Goal: Transaction & Acquisition: Subscribe to service/newsletter

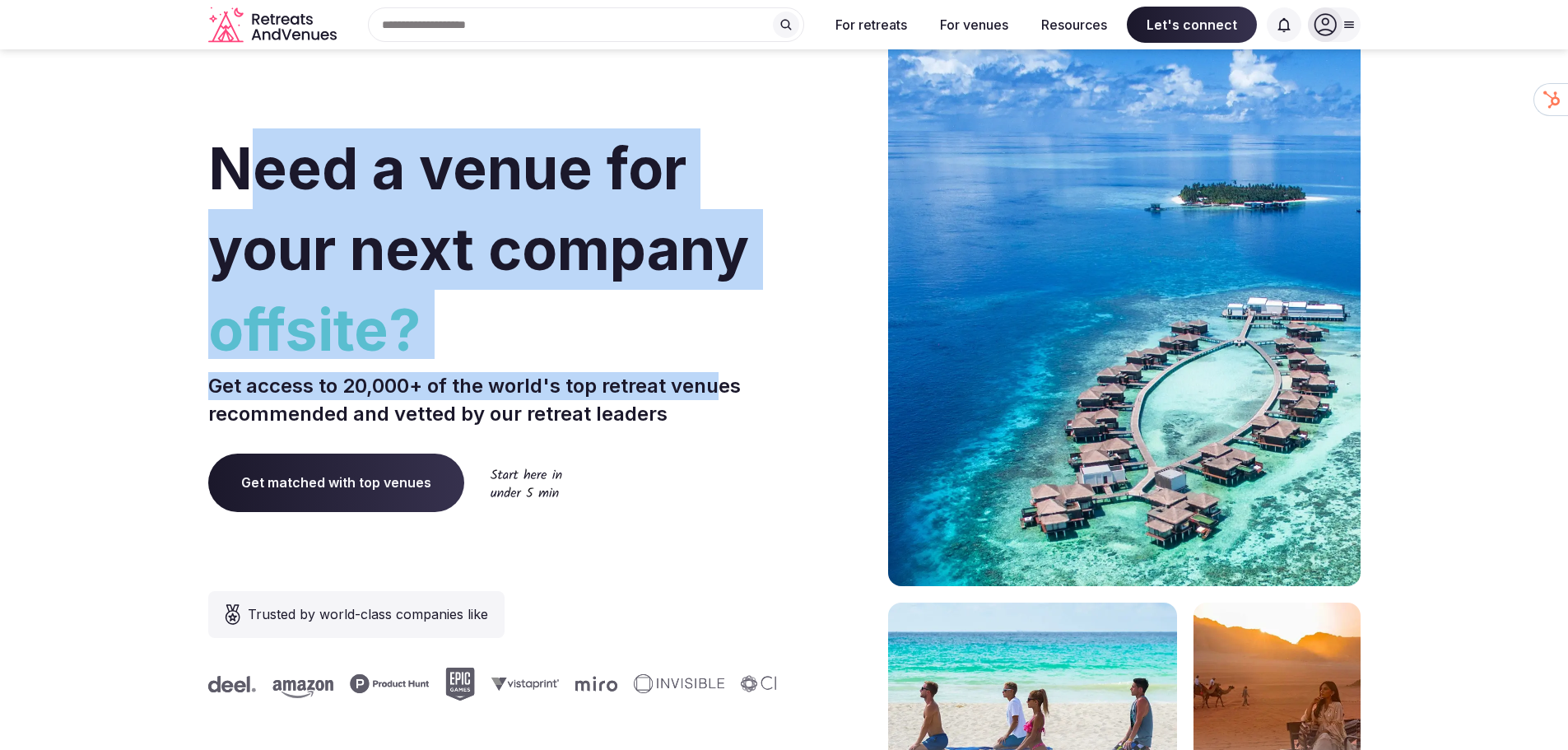
drag, startPoint x: 241, startPoint y: 117, endPoint x: 719, endPoint y: 362, distance: 537.1
click at [719, 362] on div "Need a venue for your next company offsite? Get access to 20,000+ of the world'…" at bounding box center [493, 492] width 570 height 992
click at [720, 362] on div "Need a venue for your next company offsite? Get access to 20,000+ of the world'…" at bounding box center [493, 492] width 570 height 992
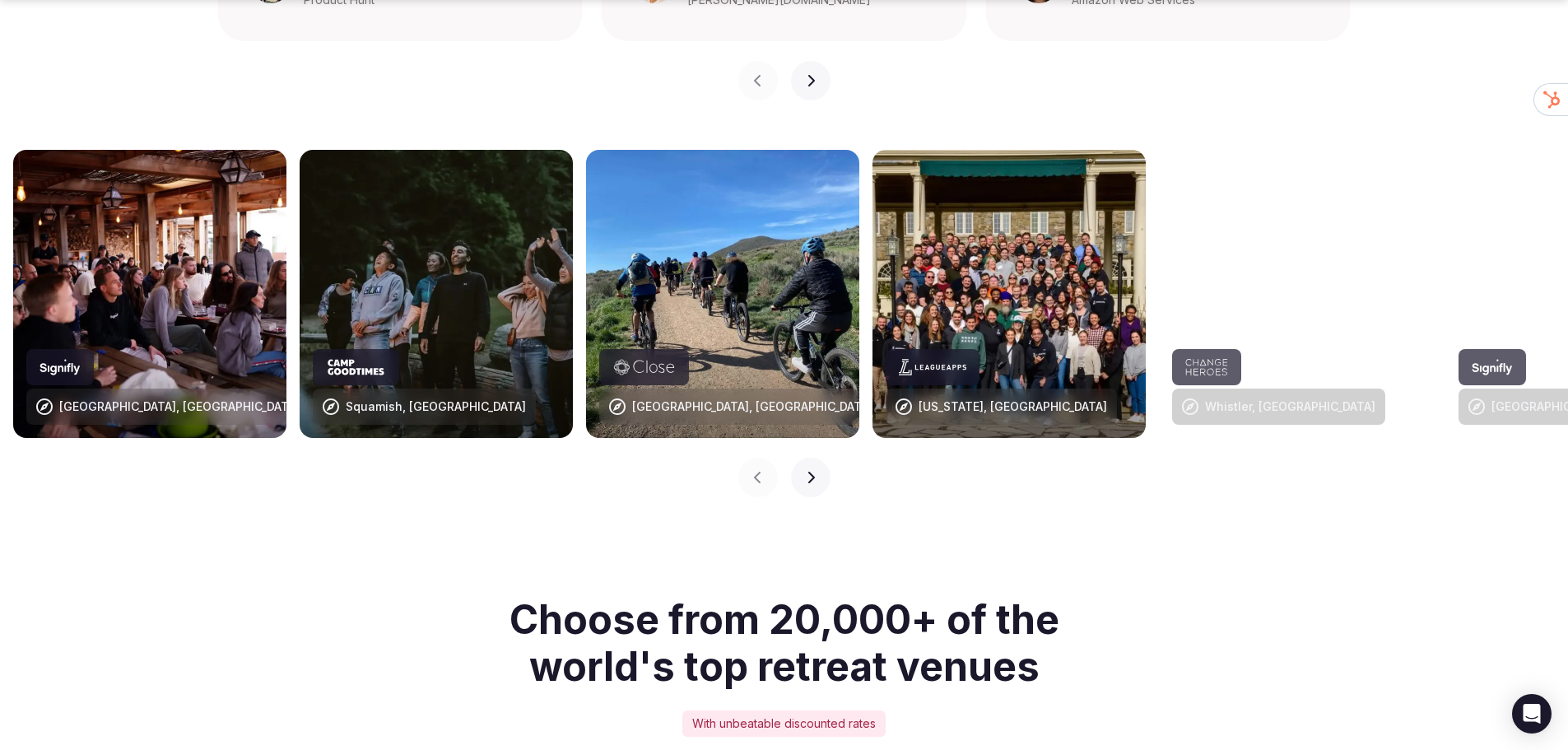
scroll to position [2058, 0]
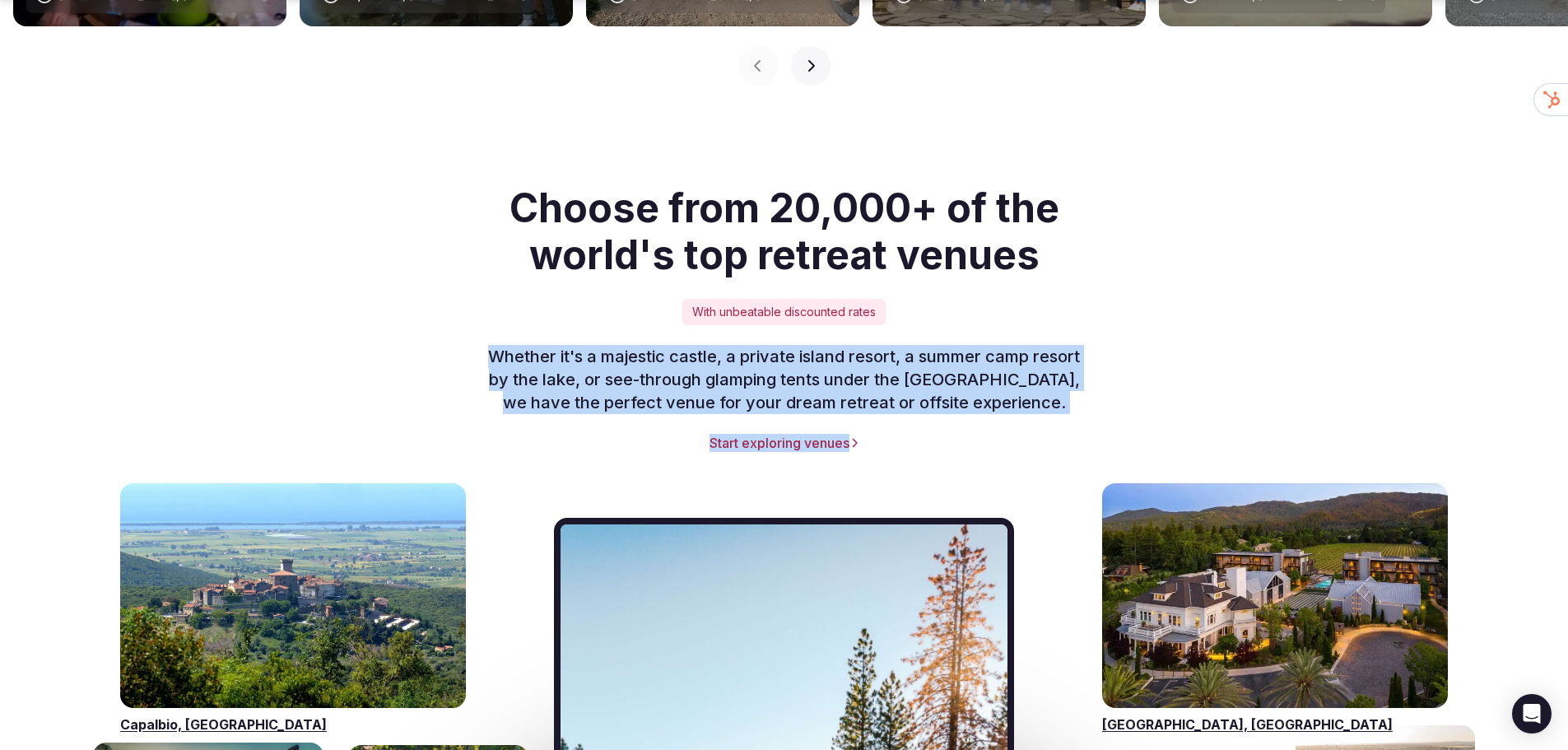
drag, startPoint x: 514, startPoint y: 314, endPoint x: 1098, endPoint y: 378, distance: 587.5
click at [1098, 378] on div "Choose from 20,000+ of the world's top retreat venues With unbeatable discounte…" at bounding box center [784, 318] width 1152 height 268
click at [1019, 364] on p "Whether it's a majestic castle, a private island resort, a summer camp resort b…" at bounding box center [784, 379] width 632 height 70
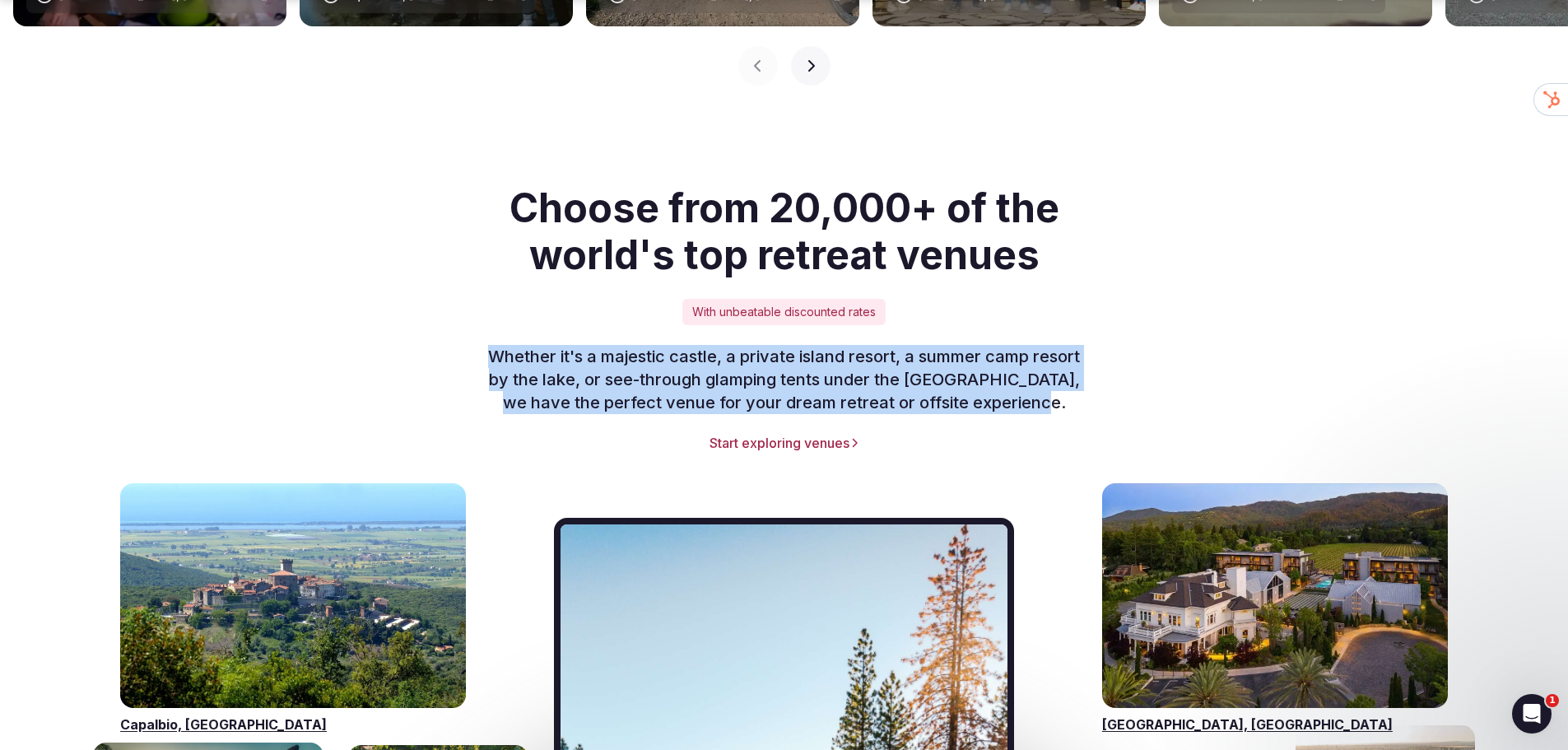
scroll to position [0, 0]
drag, startPoint x: 1071, startPoint y: 371, endPoint x: 605, endPoint y: 300, distance: 471.4
click at [508, 291] on div "Choose from 20,000+ of the world's top retreat venues With unbeatable discounte…" at bounding box center [784, 318] width 1152 height 268
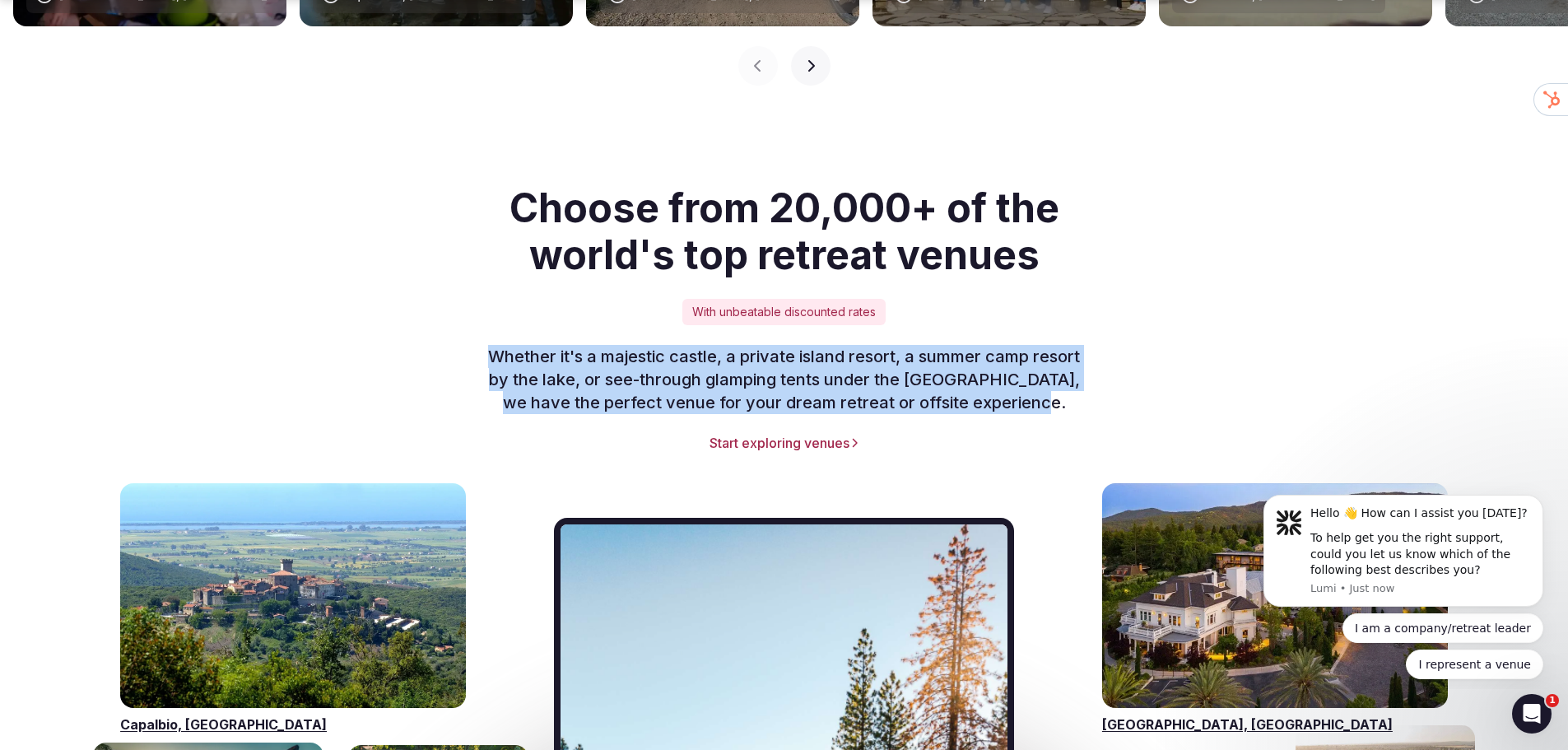
click at [607, 300] on div "Choose from 20,000+ of the world's top retreat venues With unbeatable discounte…" at bounding box center [784, 318] width 1152 height 268
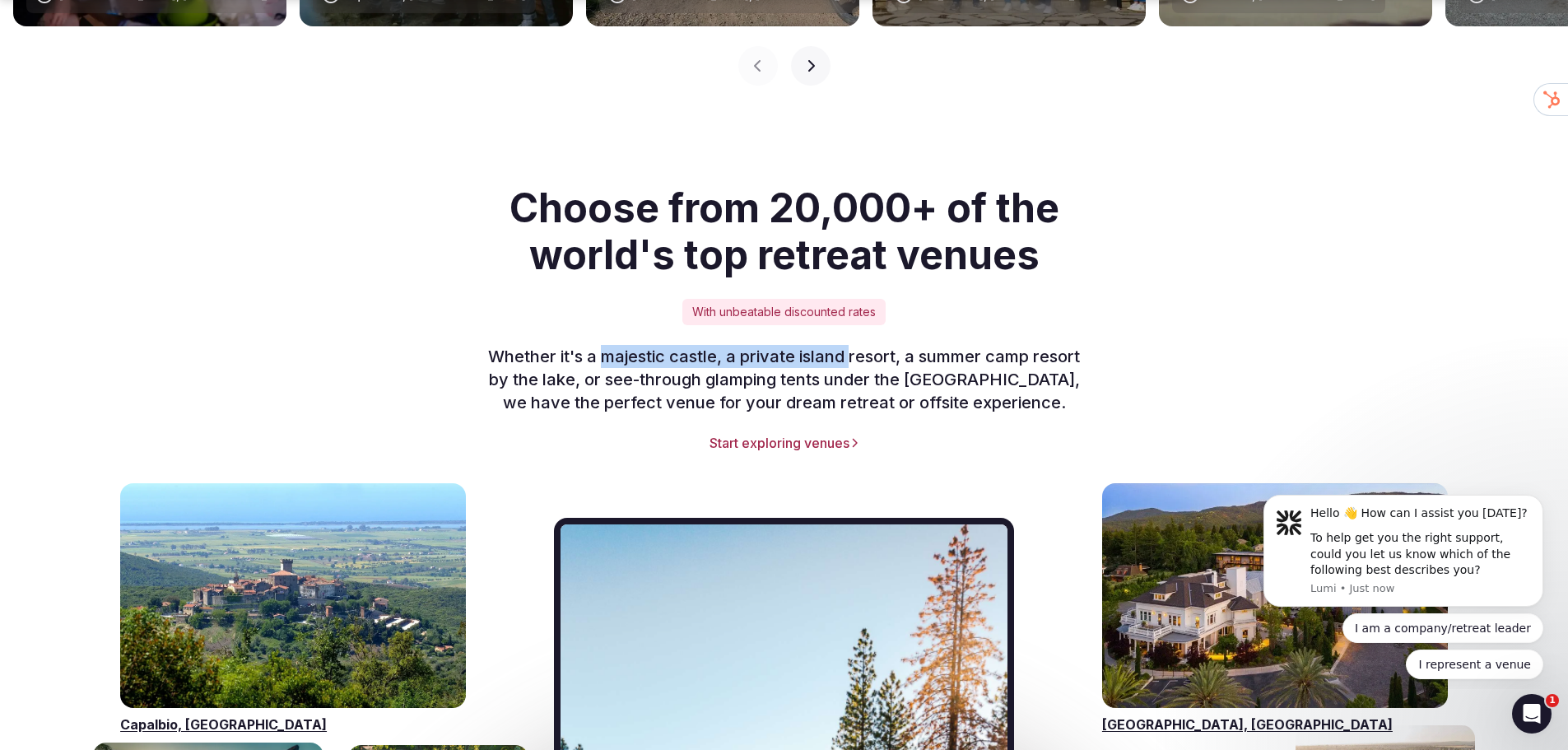
drag, startPoint x: 714, startPoint y: 307, endPoint x: 909, endPoint y: 326, distance: 195.9
click at [881, 312] on div "Choose from 20,000+ of the world's top retreat venues With unbeatable discounte…" at bounding box center [784, 318] width 1152 height 268
click at [917, 345] on p "Whether it's a majestic castle, a private island resort, a summer camp resort b…" at bounding box center [784, 379] width 632 height 70
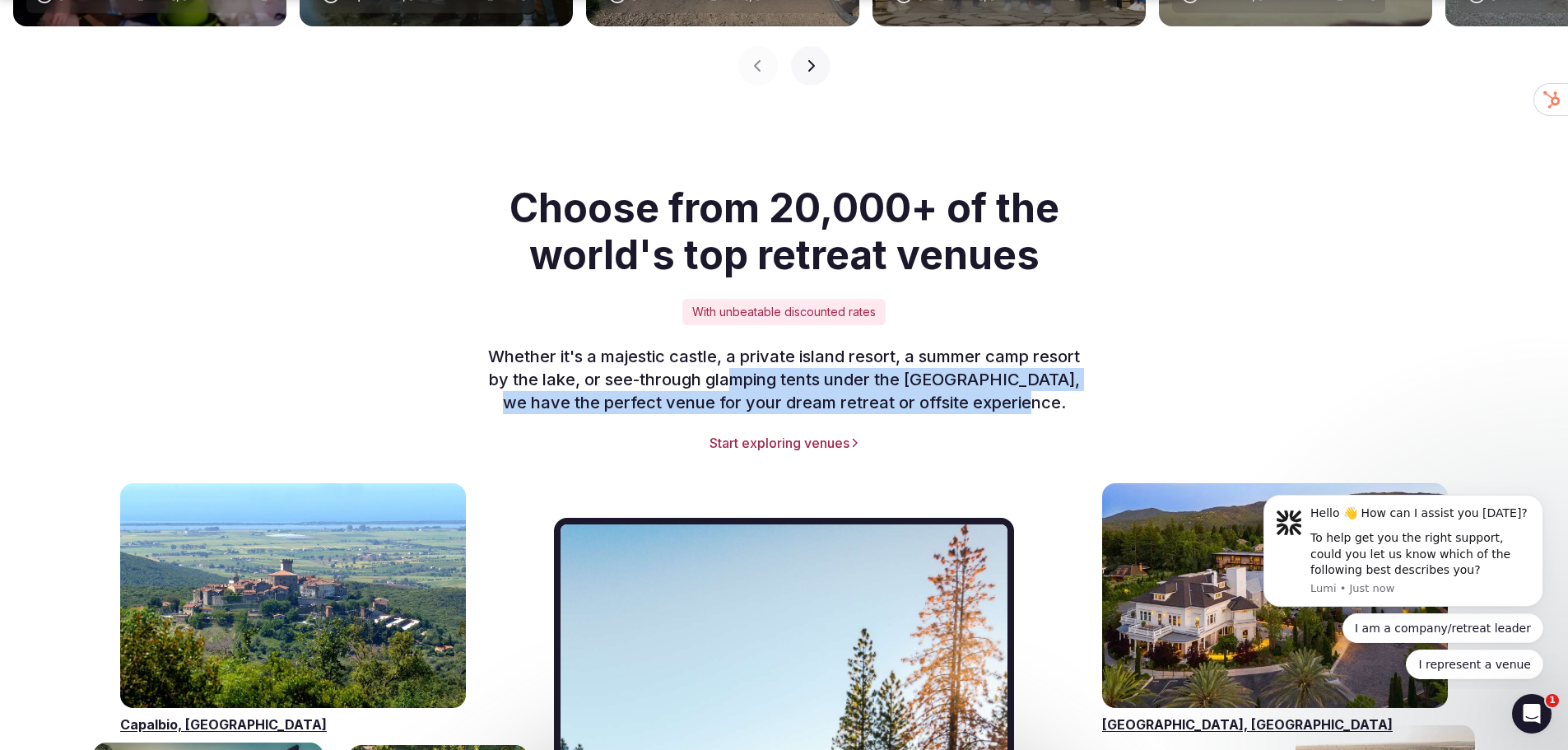
drag, startPoint x: 1026, startPoint y: 362, endPoint x: 717, endPoint y: 314, distance: 312.7
click at [776, 345] on p "Whether it's a majestic castle, a private island resort, a summer camp resort b…" at bounding box center [784, 379] width 632 height 70
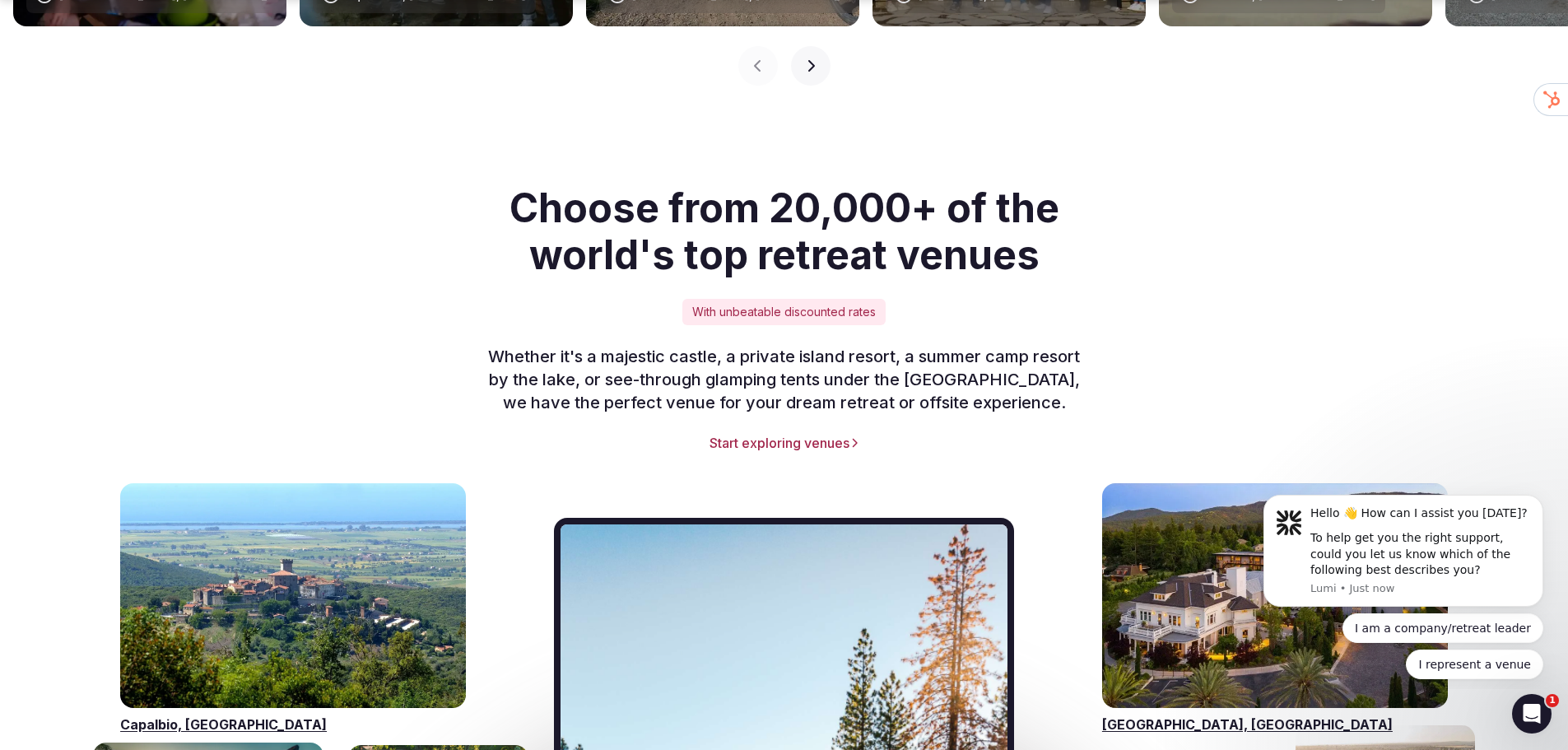
click at [684, 345] on p "Whether it's a majestic castle, a private island resort, a summer camp resort b…" at bounding box center [784, 379] width 632 height 70
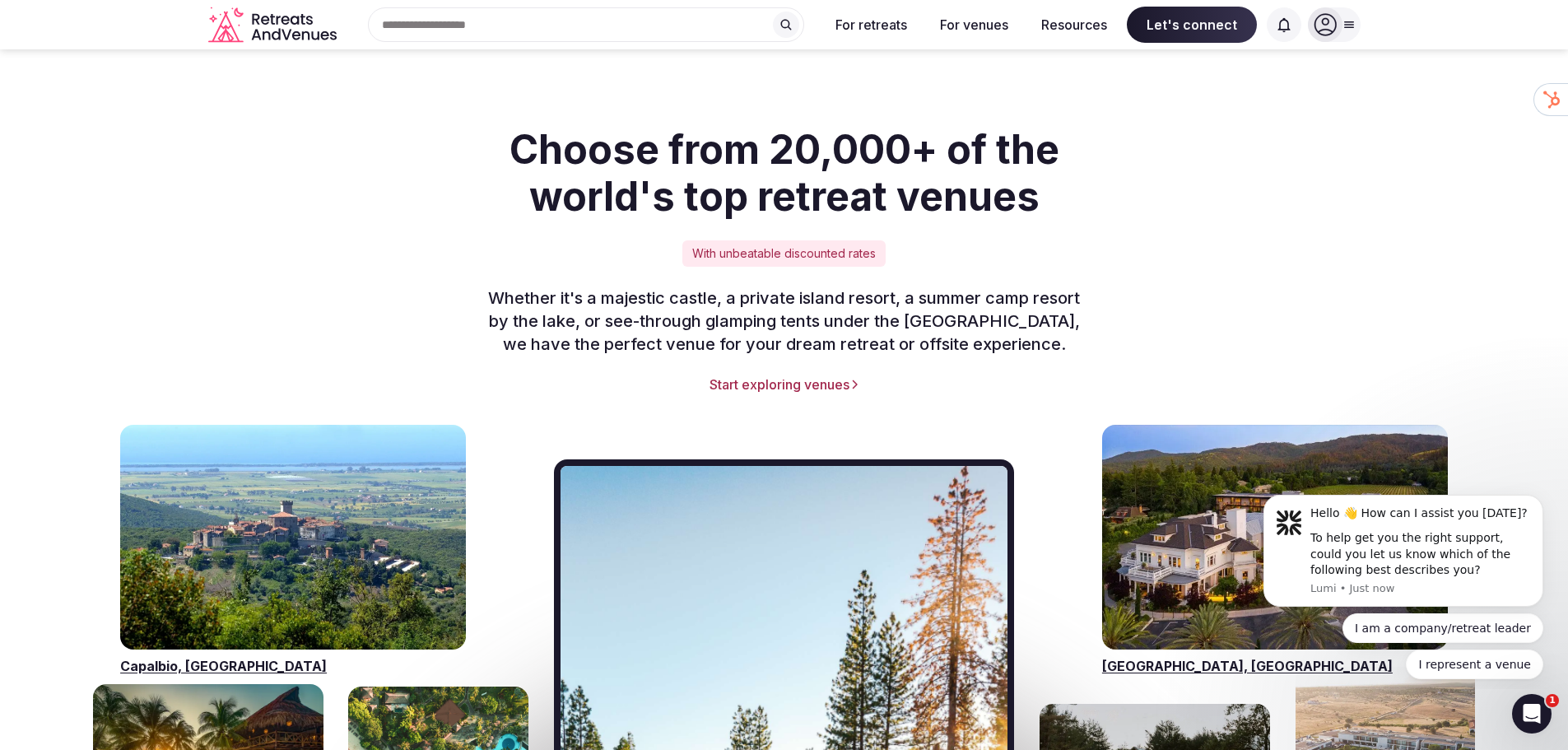
scroll to position [1921, 0]
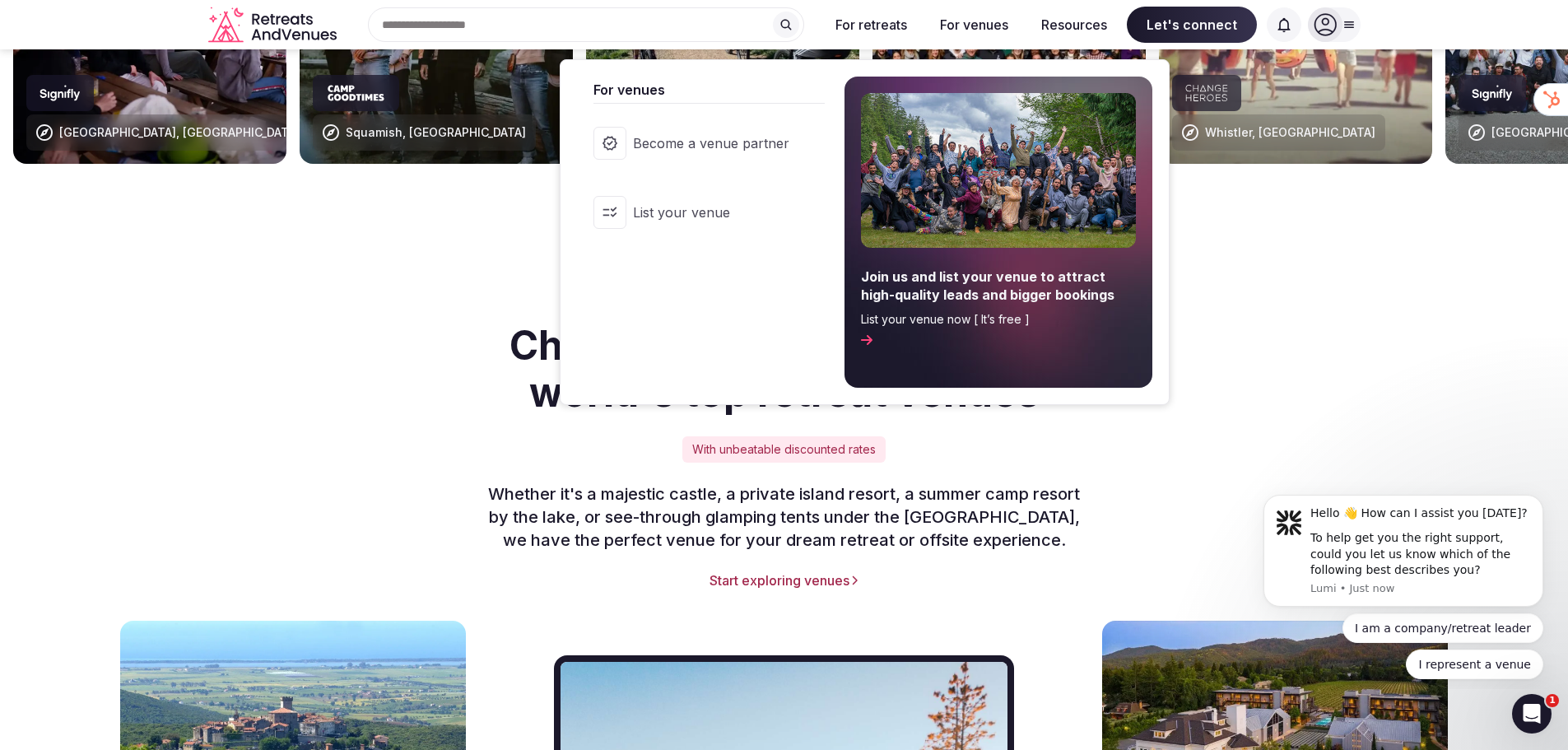
click at [702, 215] on span "List your venue" at bounding box center [711, 212] width 157 height 19
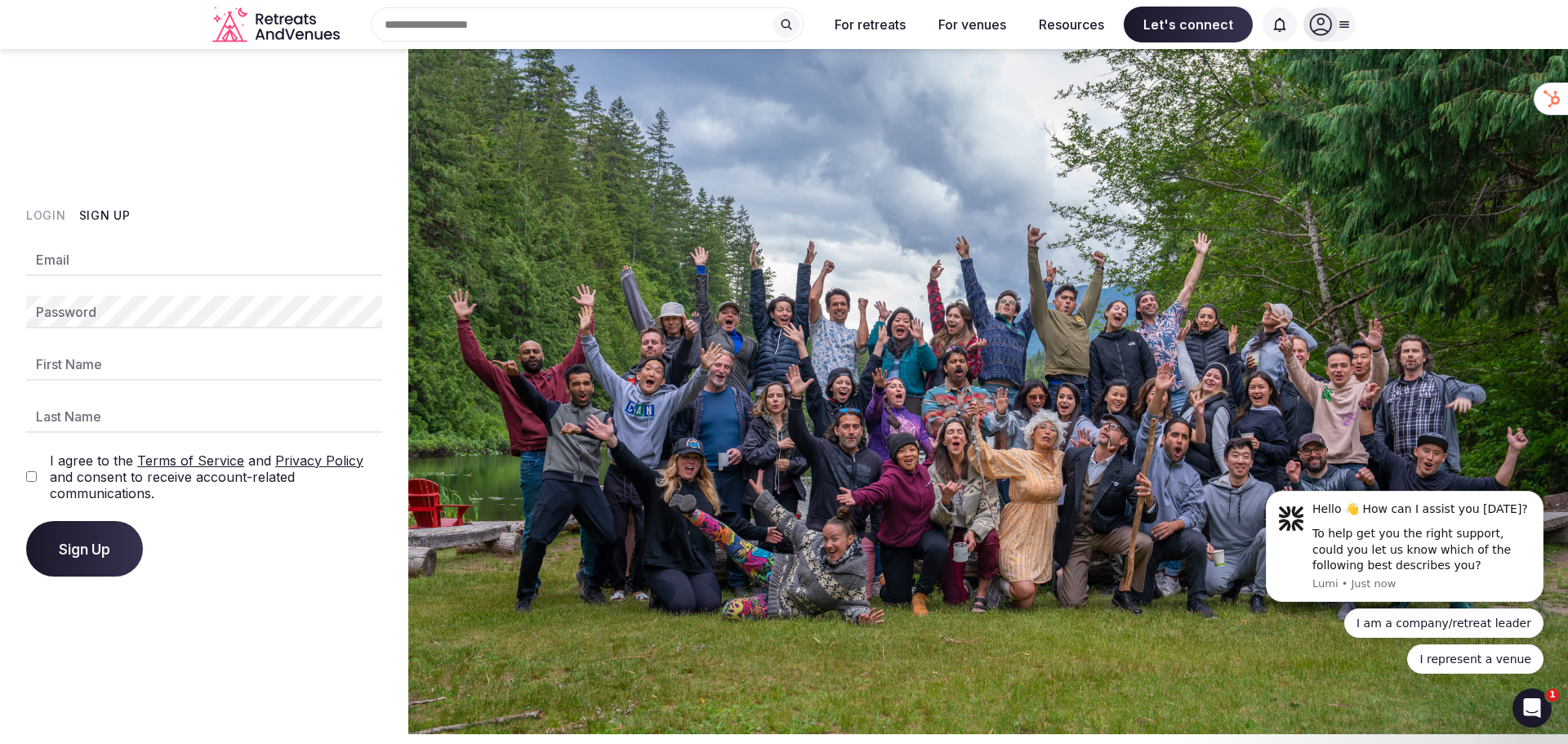
type input "**********"
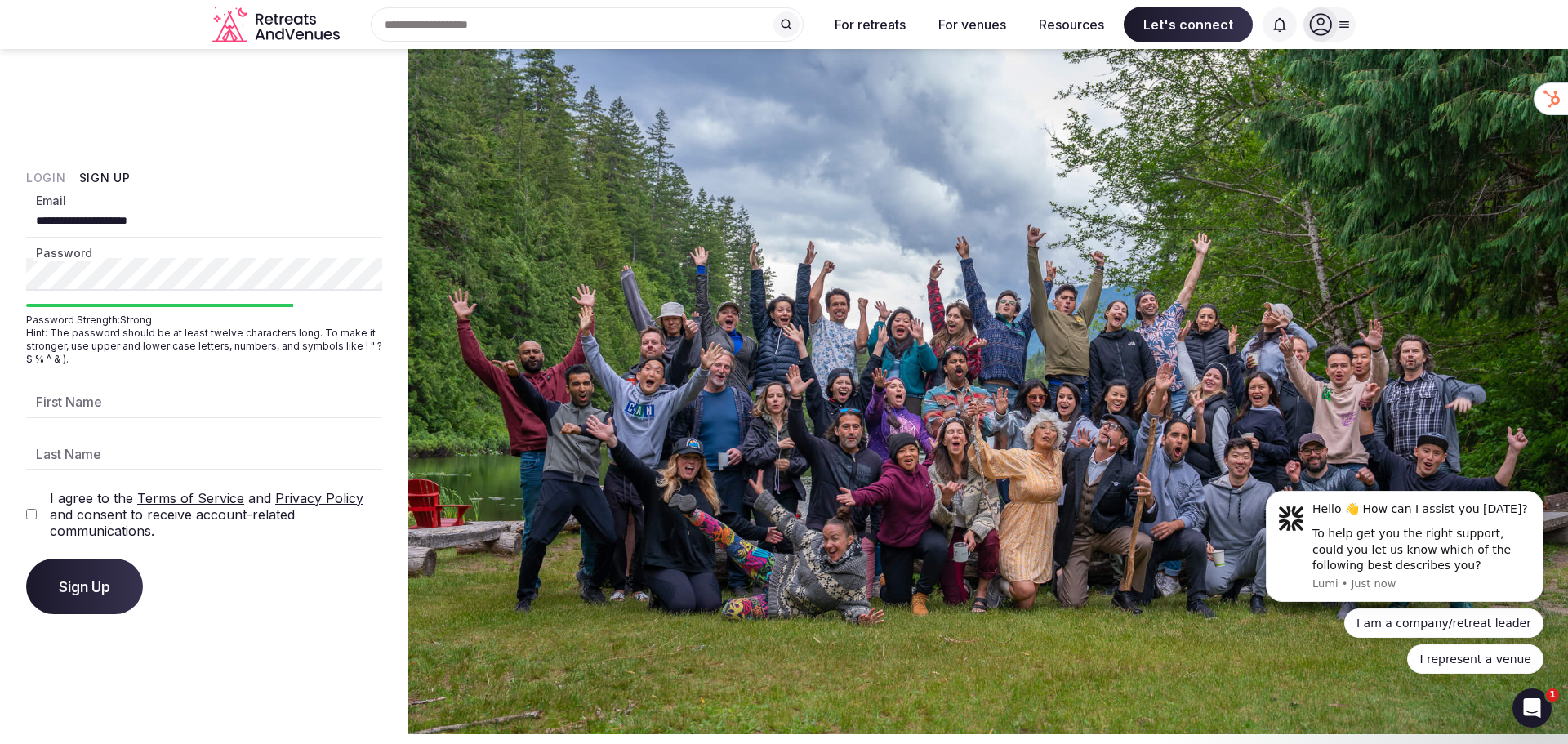
click at [82, 594] on span "Sign Up" at bounding box center [85, 587] width 52 height 17
click at [175, 407] on input "First Name" at bounding box center [203, 402] width 356 height 33
drag, startPoint x: 320, startPoint y: 109, endPoint x: 324, endPoint y: 98, distance: 11.7
click at [320, 109] on div "**********" at bounding box center [204, 391] width 408 height 685
click at [332, 33] on icon "Retreats and Venues company logo" at bounding box center [278, 25] width 131 height 37
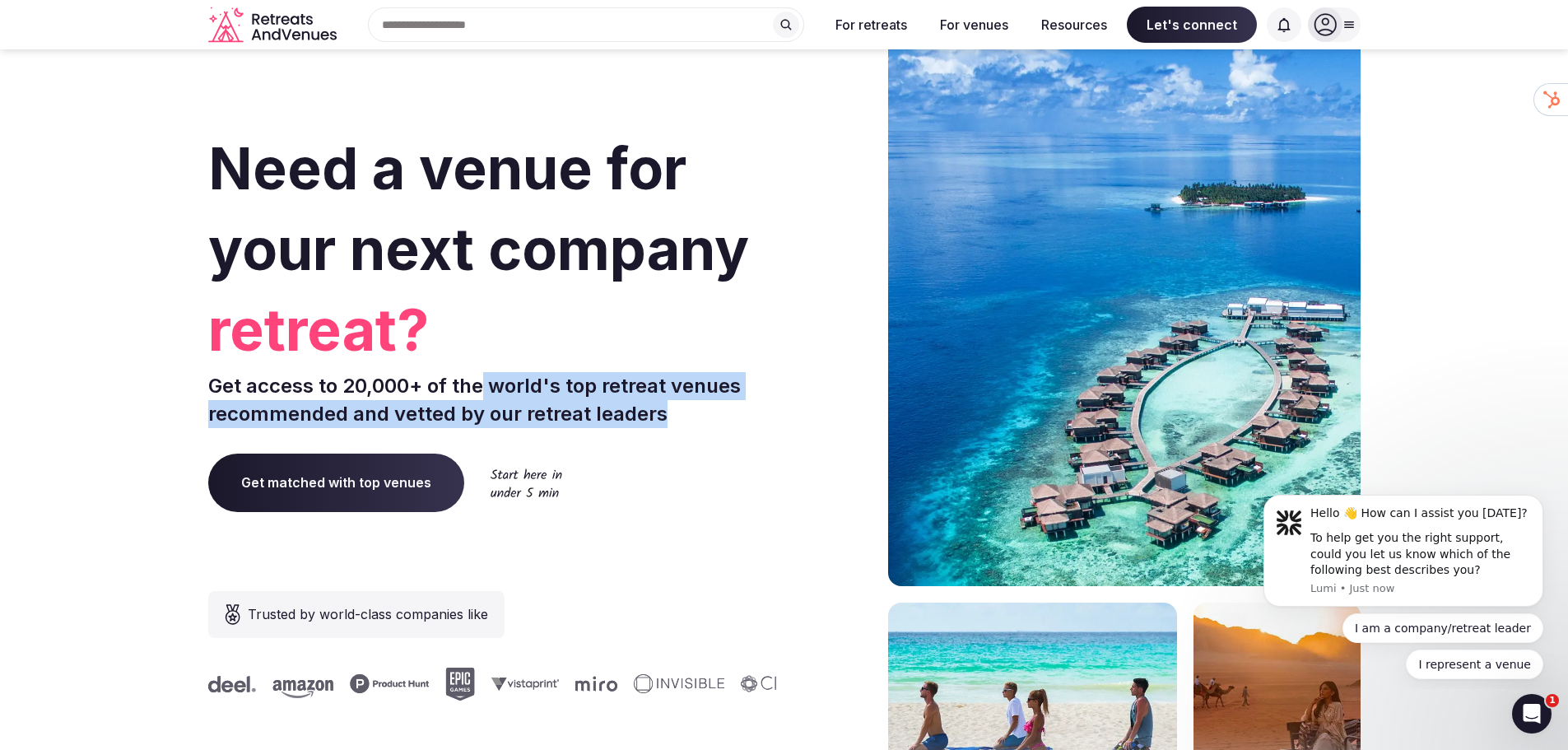
drag, startPoint x: 482, startPoint y: 376, endPoint x: 717, endPoint y: 427, distance: 240.5
click at [717, 427] on p "Get access to 20,000+ of the world's top retreat venues recommended and vetted …" at bounding box center [493, 400] width 570 height 56
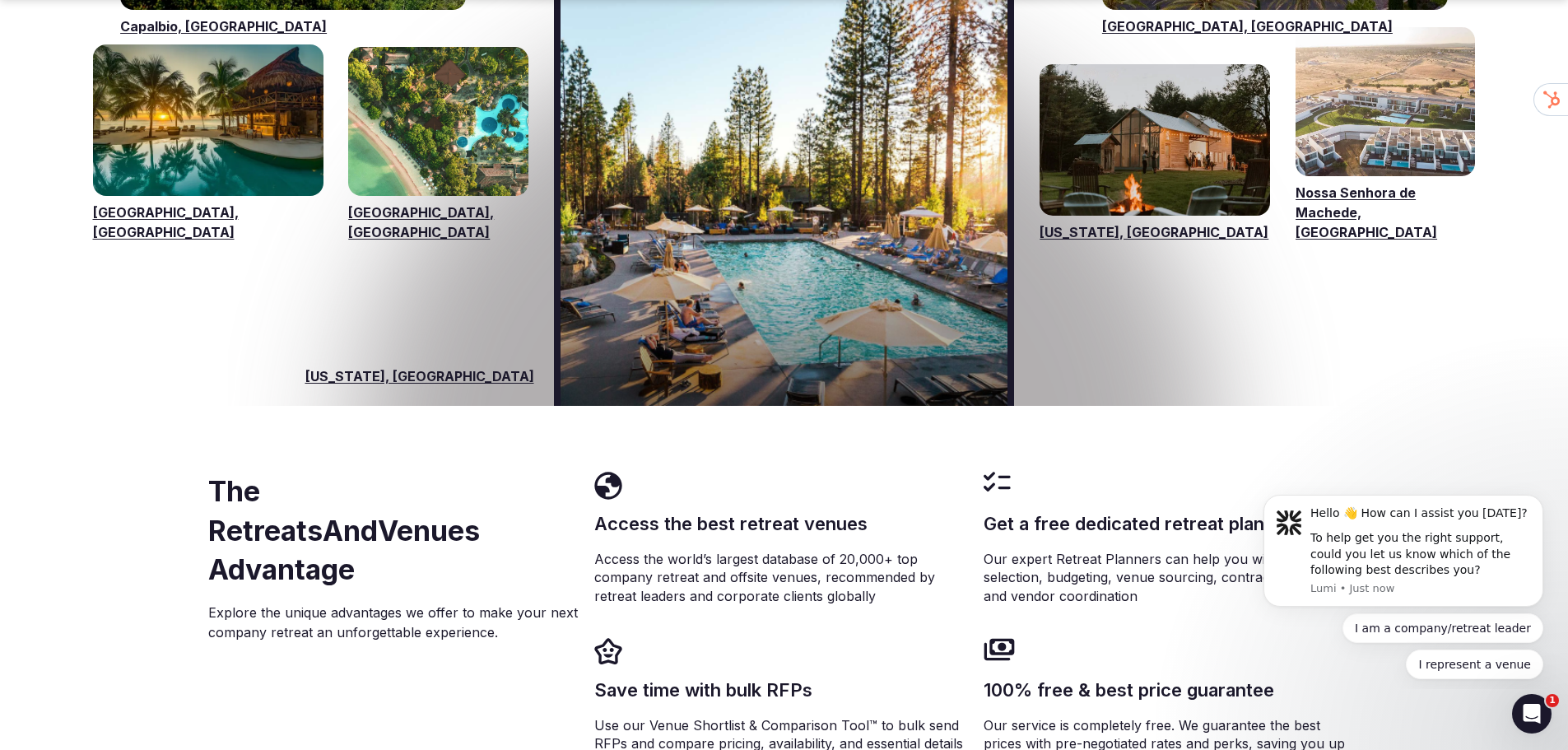
scroll to position [2881, 0]
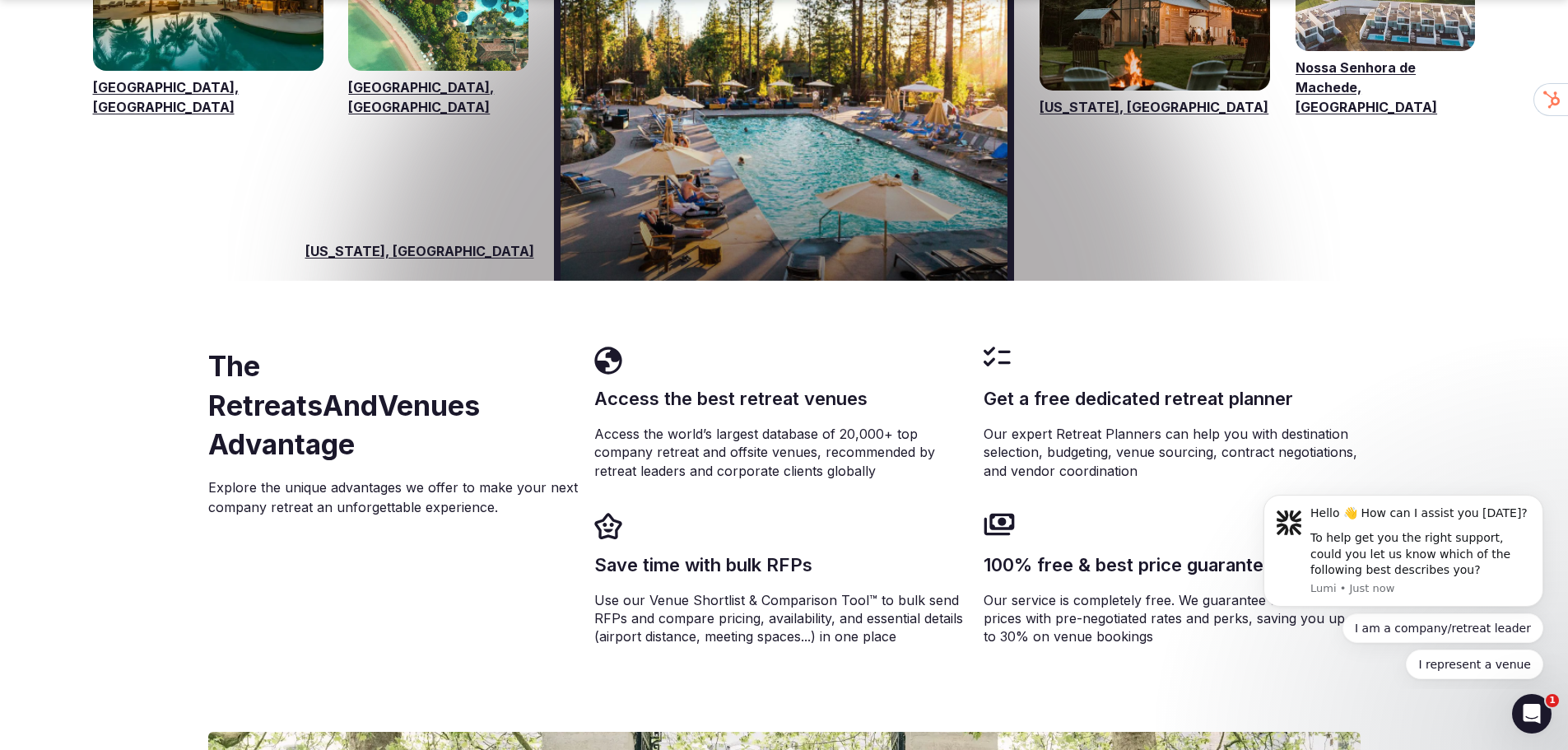
click at [1520, 297] on div "Need a venue for your next company retreat? Get access to 20,000+ of the world'…" at bounding box center [784, 618] width 1568 height 7008
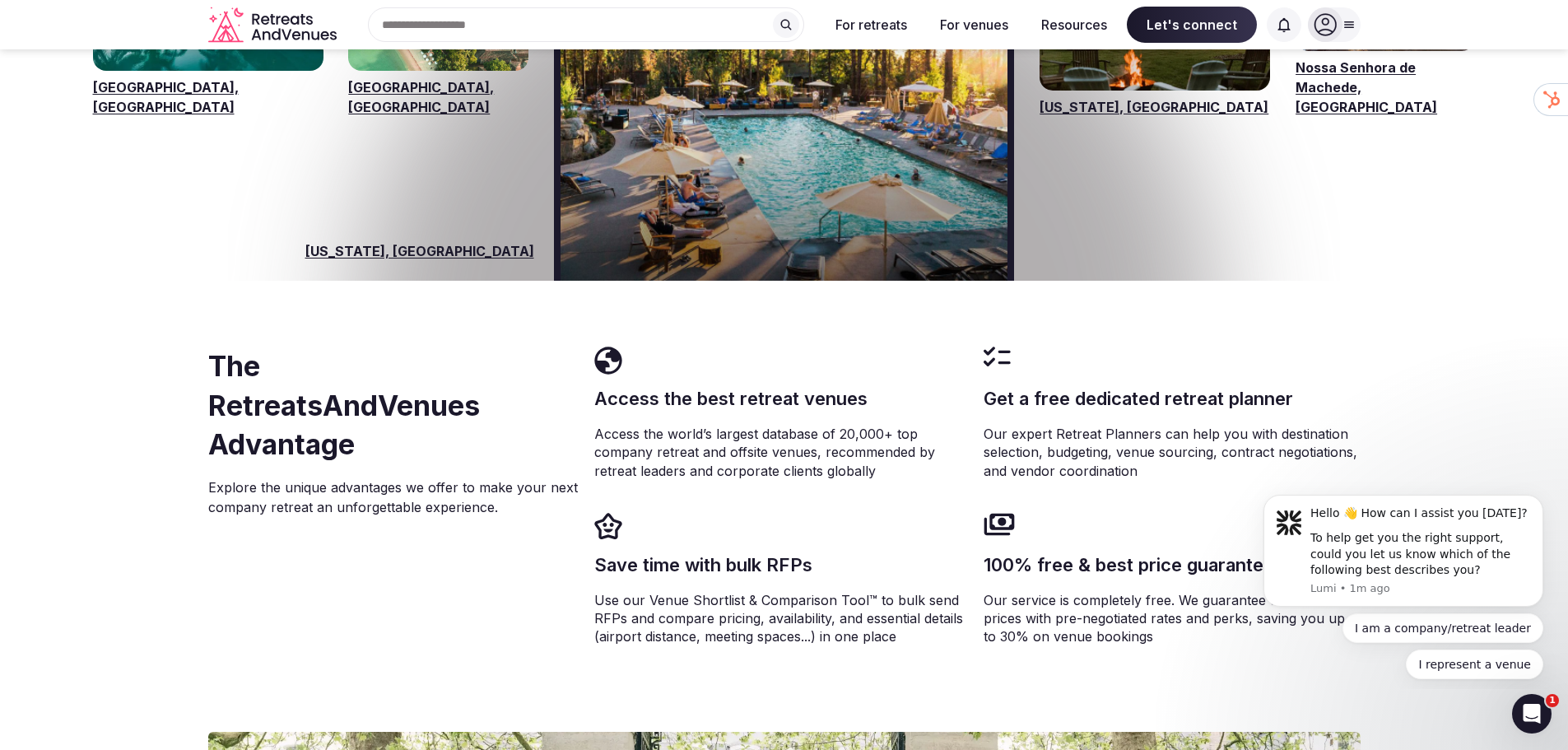
drag, startPoint x: 340, startPoint y: 35, endPoint x: 269, endPoint y: 26, distance: 71.6
click at [269, 26] on div "Search Popular Destinations [GEOGRAPHIC_DATA], [GEOGRAPHIC_DATA] [GEOGRAPHIC_DA…" at bounding box center [784, 25] width 1152 height 50
click at [263, 16] on icon "Retreats and Venues company logo" at bounding box center [274, 25] width 132 height 37
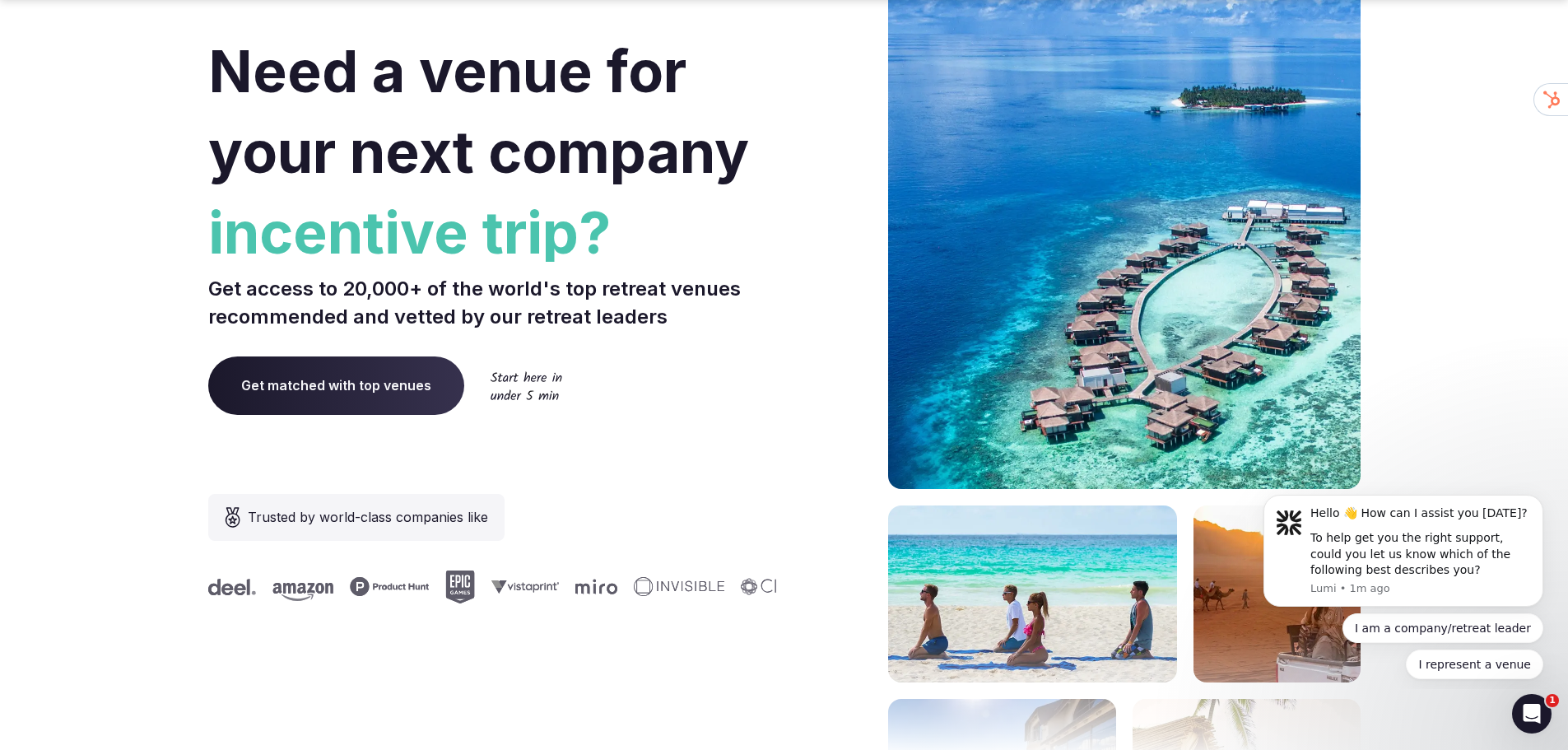
scroll to position [137, 0]
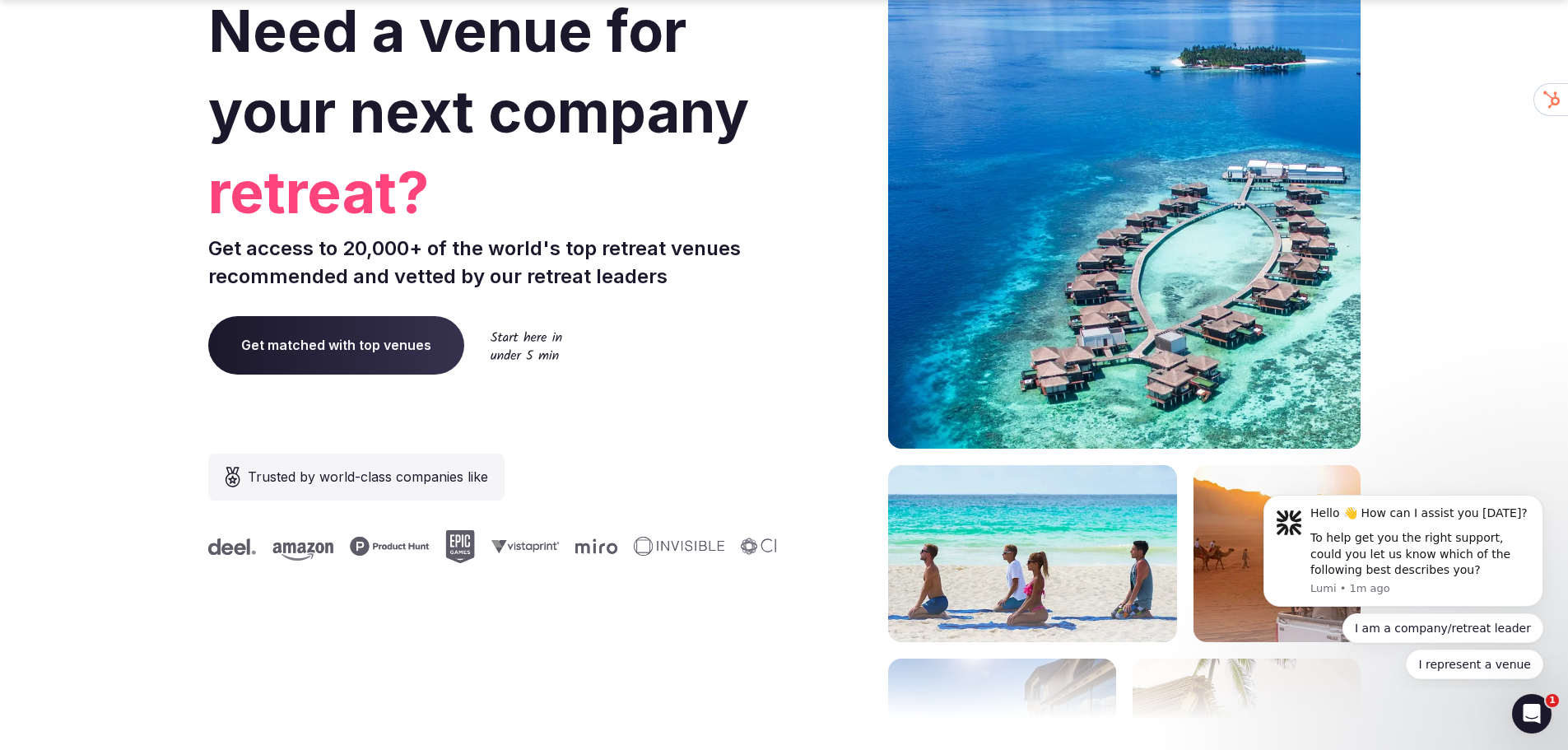
click at [1409, 364] on section "Need a venue for your next company retreat? Get access to 20,000+ of the world'…" at bounding box center [784, 355] width 1568 height 992
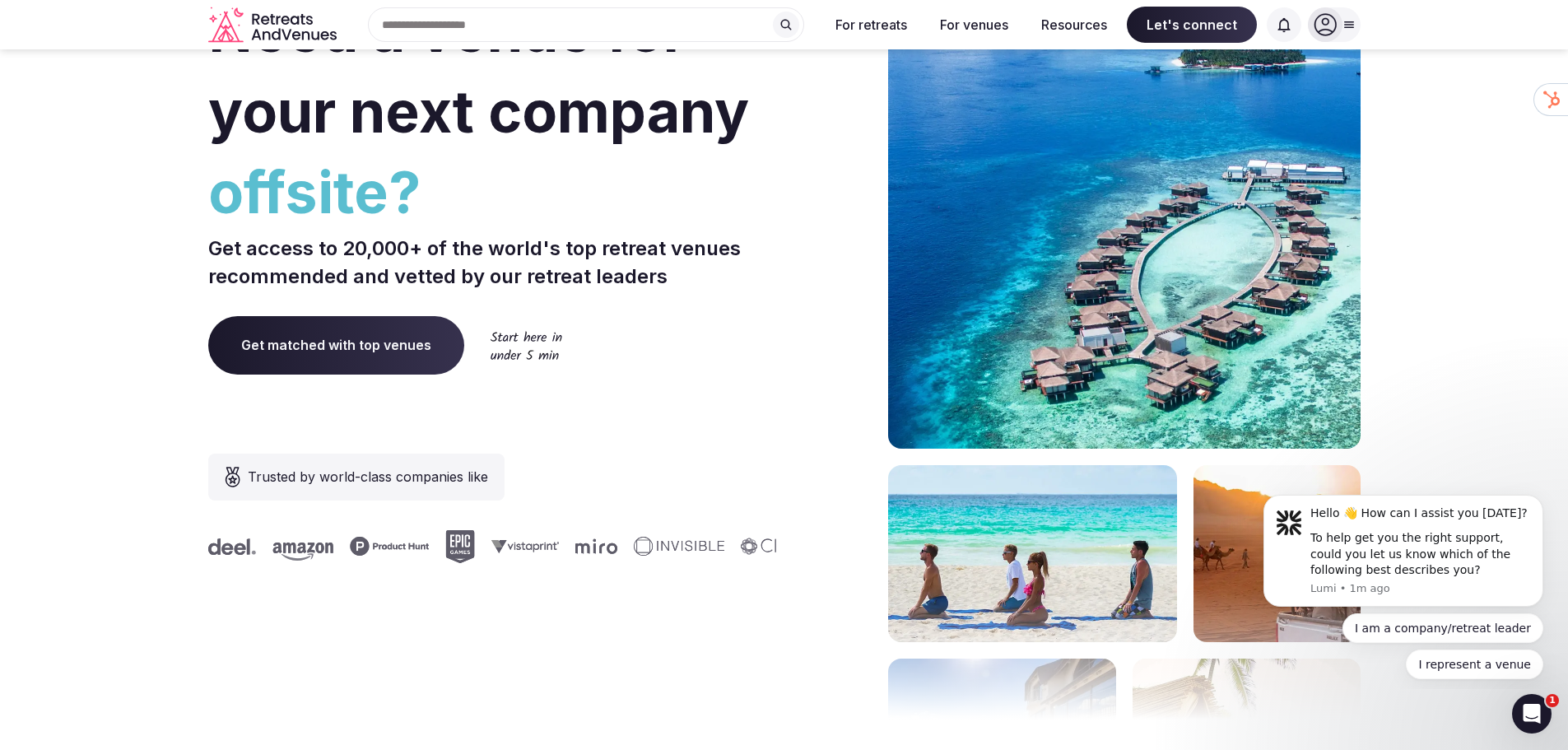
scroll to position [0, 0]
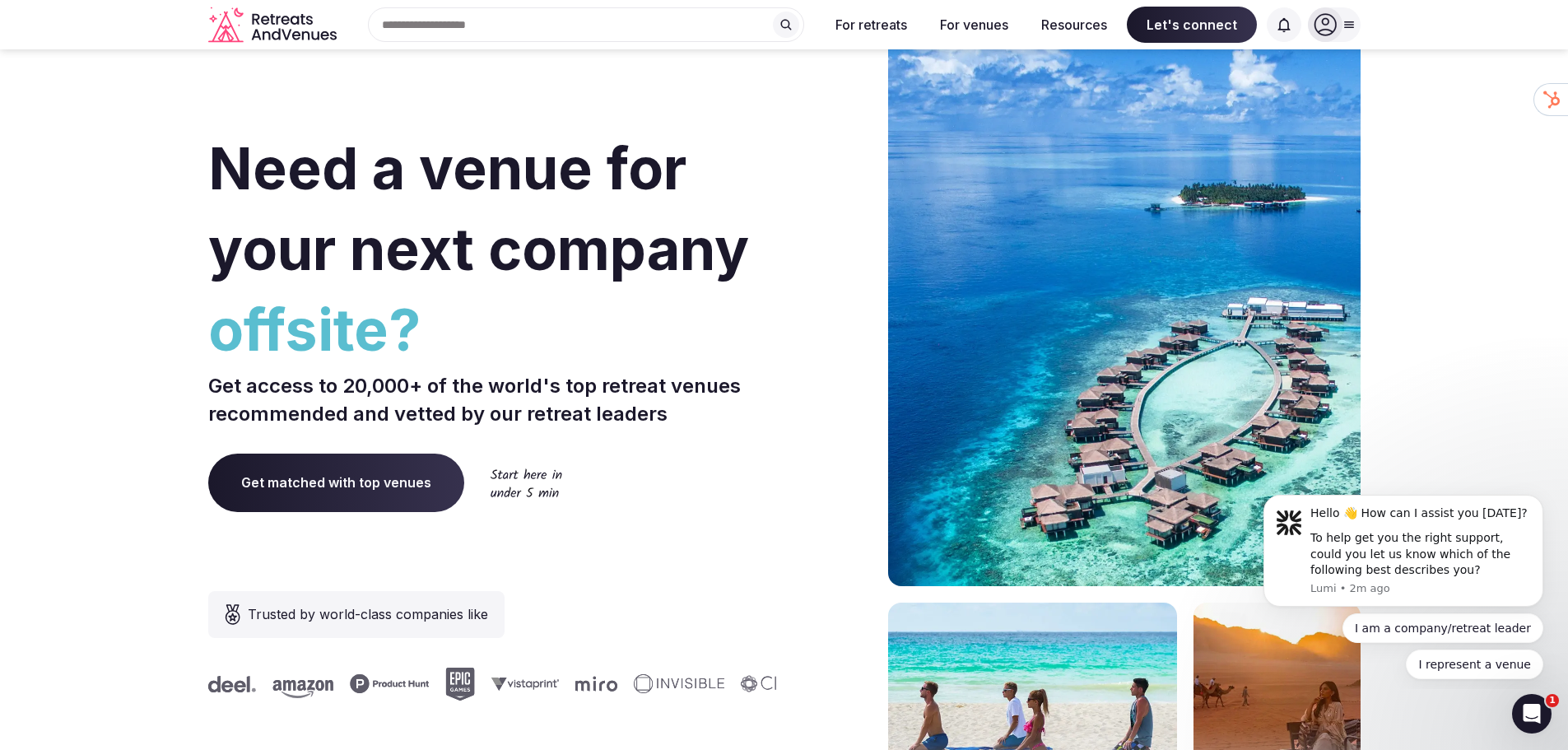
click at [1452, 148] on section "Need a venue for your next company offsite? Get access to 20,000+ of the world'…" at bounding box center [784, 492] width 1568 height 992
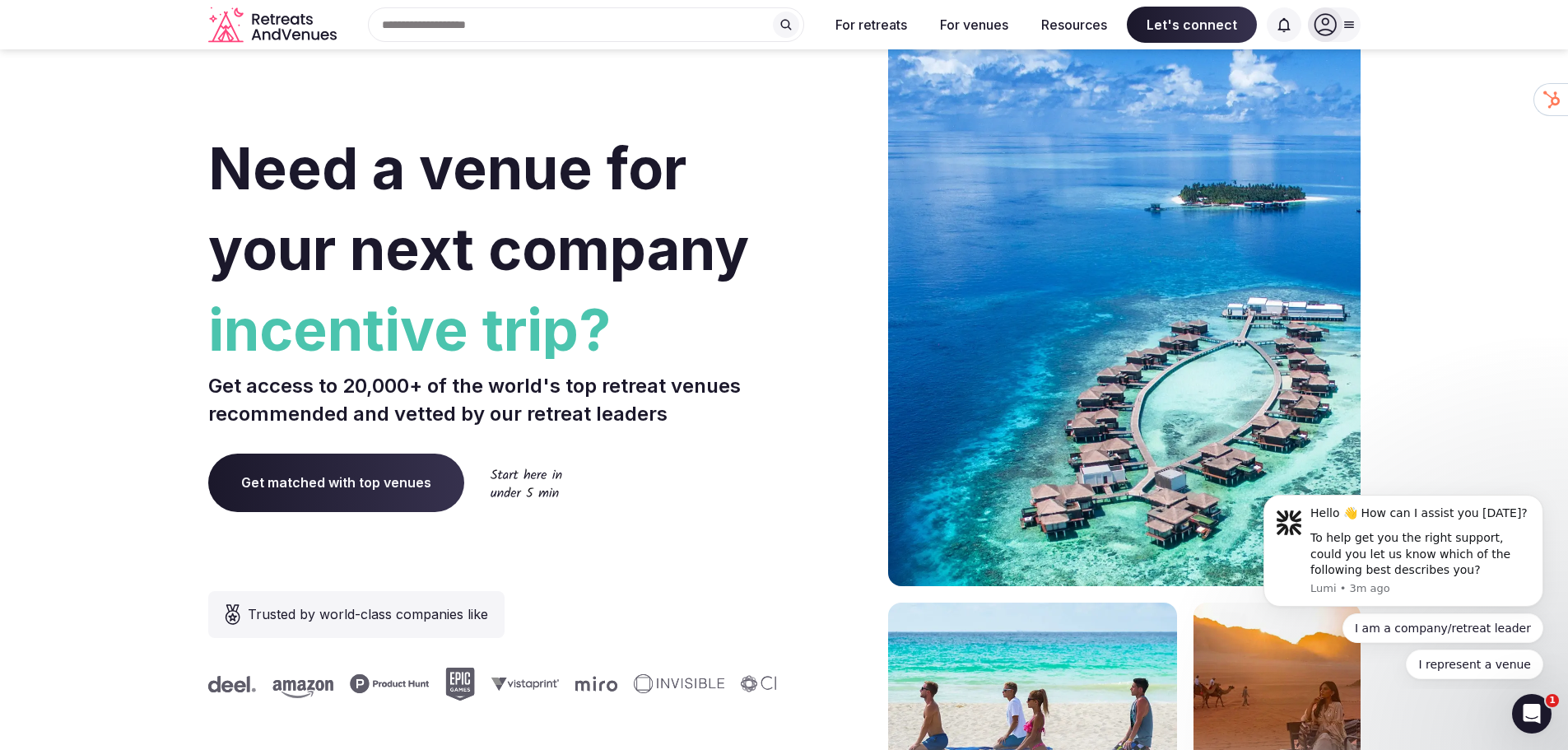
click at [1447, 266] on section "Need a venue for your next company incentive trip? Get access to 20,000+ of the…" at bounding box center [784, 492] width 1568 height 992
click at [1461, 258] on section "Need a venue for your next company incentive trip? Get access to 20,000+ of the…" at bounding box center [784, 492] width 1568 height 992
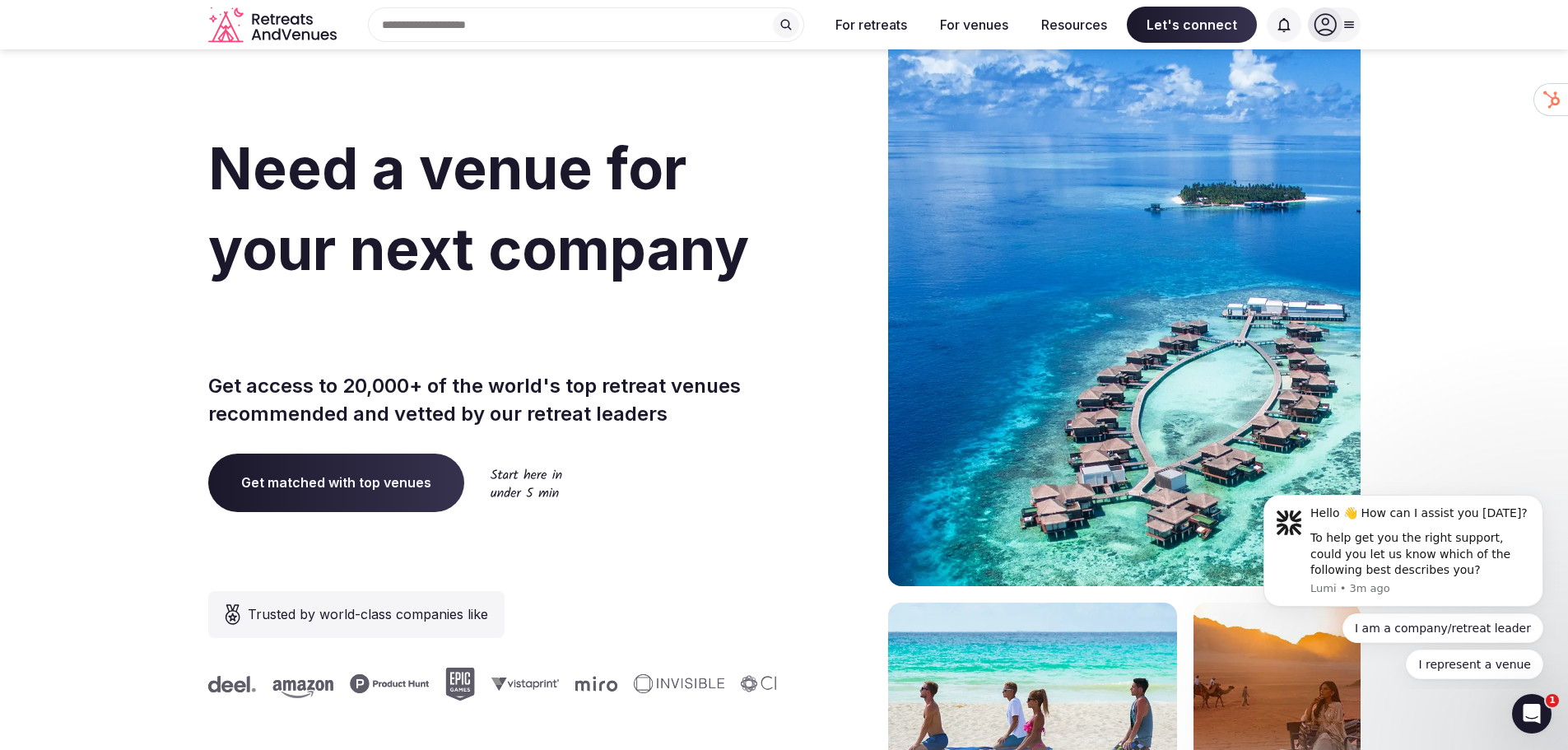
click at [1333, 32] on icon at bounding box center [1324, 25] width 22 height 22
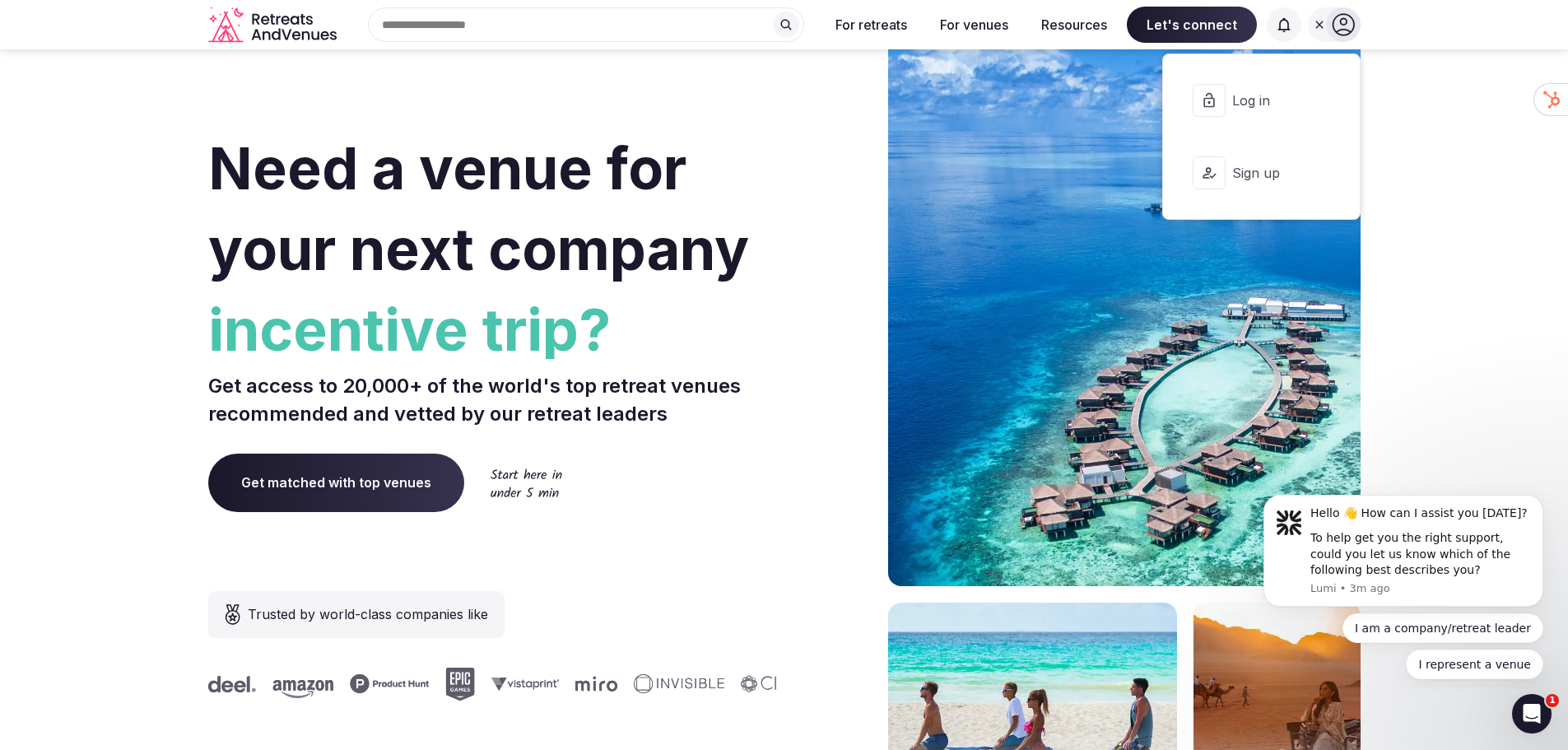
click at [1274, 174] on span "Sign up" at bounding box center [1271, 173] width 79 height 19
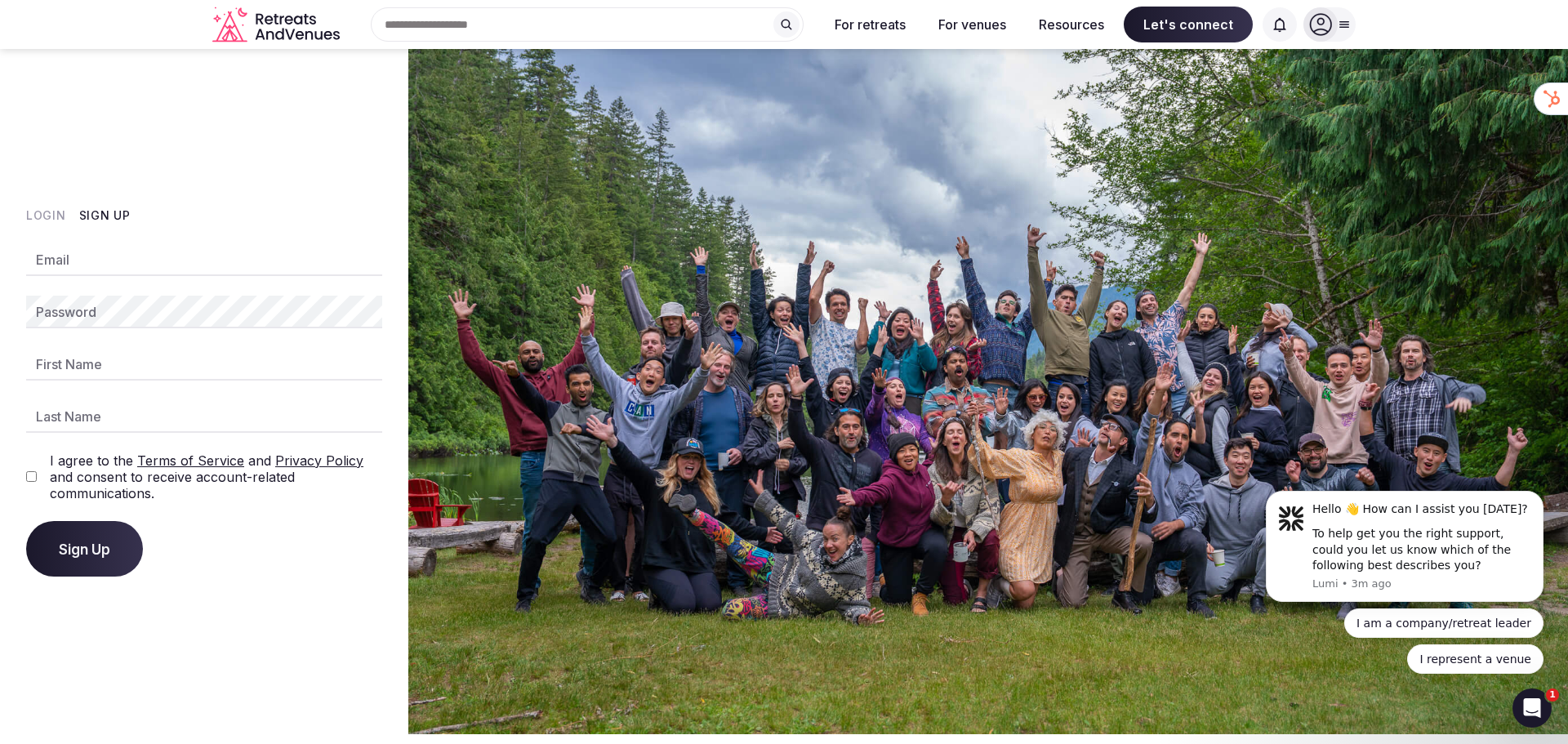
type input "**********"
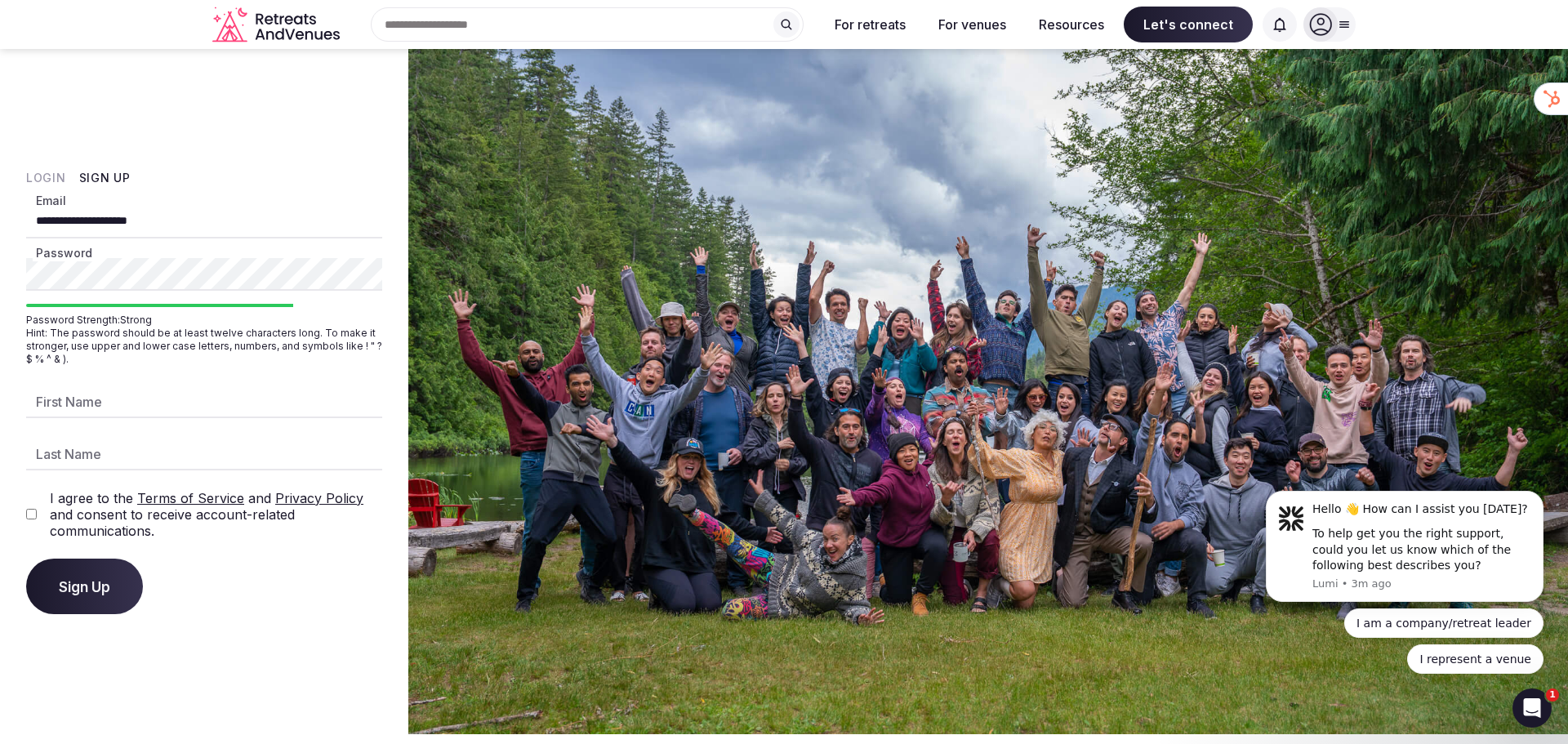
click at [97, 588] on span "Sign Up" at bounding box center [85, 587] width 52 height 17
click at [98, 420] on div "**********" at bounding box center [203, 410] width 356 height 408
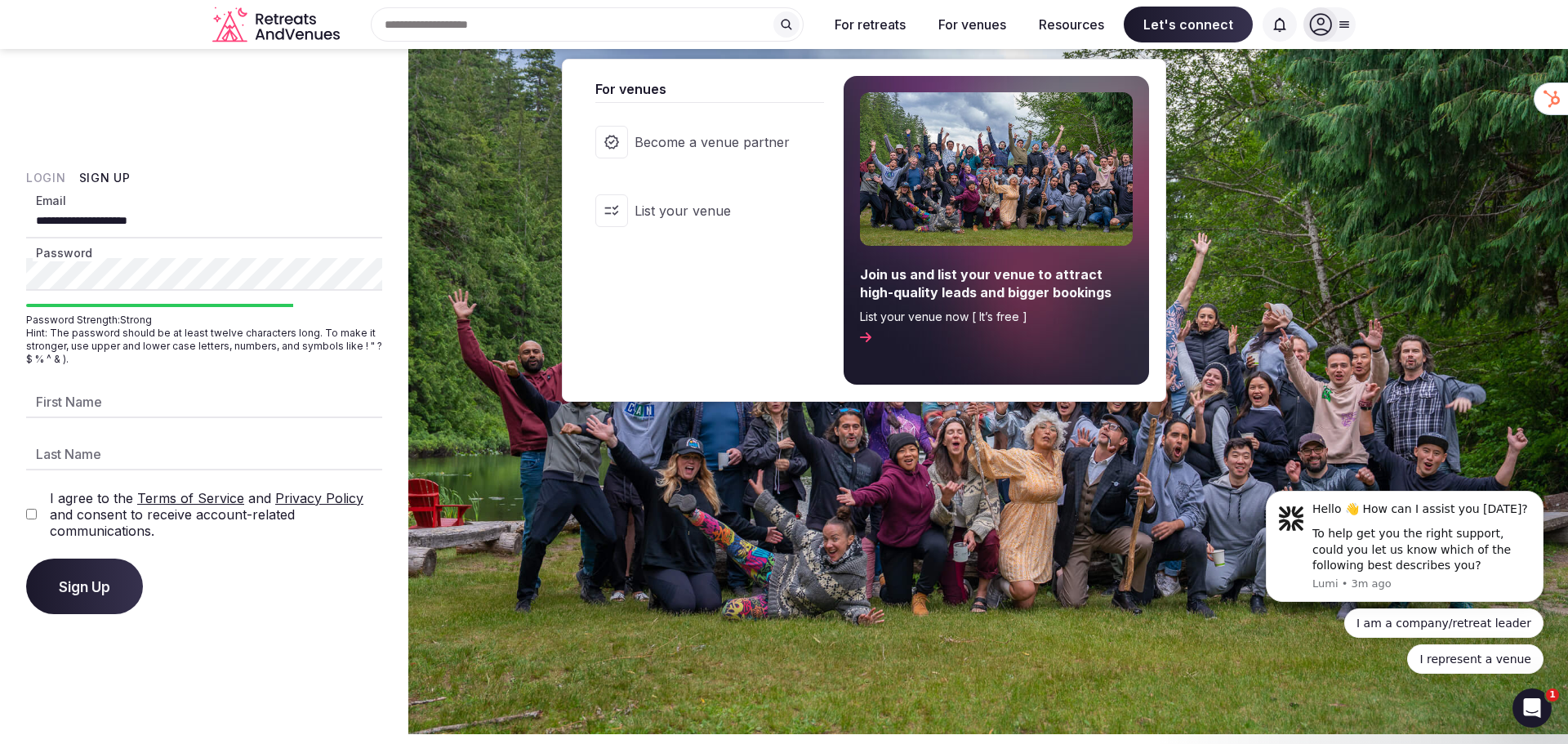
click at [1000, 31] on button "For venues" at bounding box center [972, 24] width 94 height 36
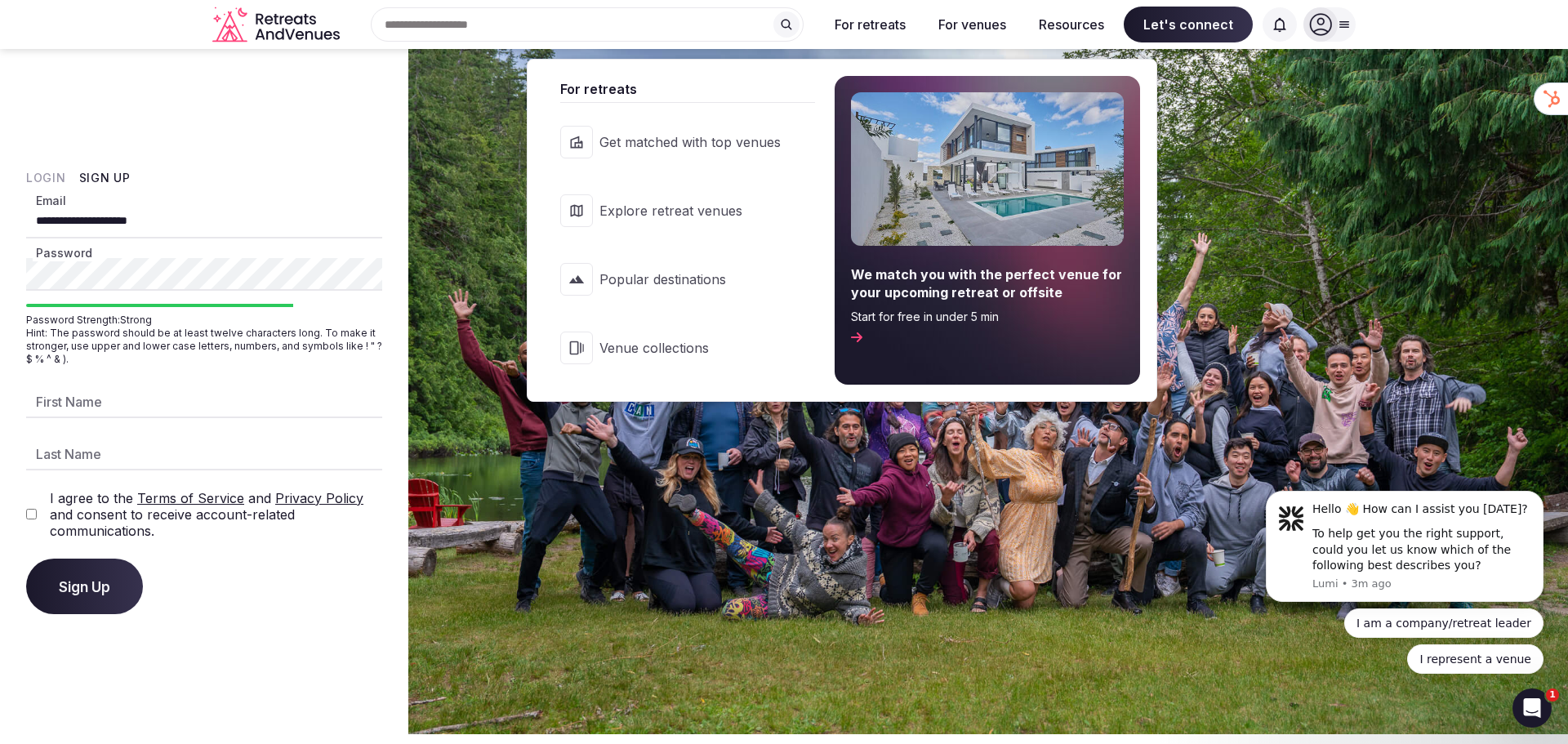
click at [867, 30] on button "For retreats" at bounding box center [870, 24] width 97 height 36
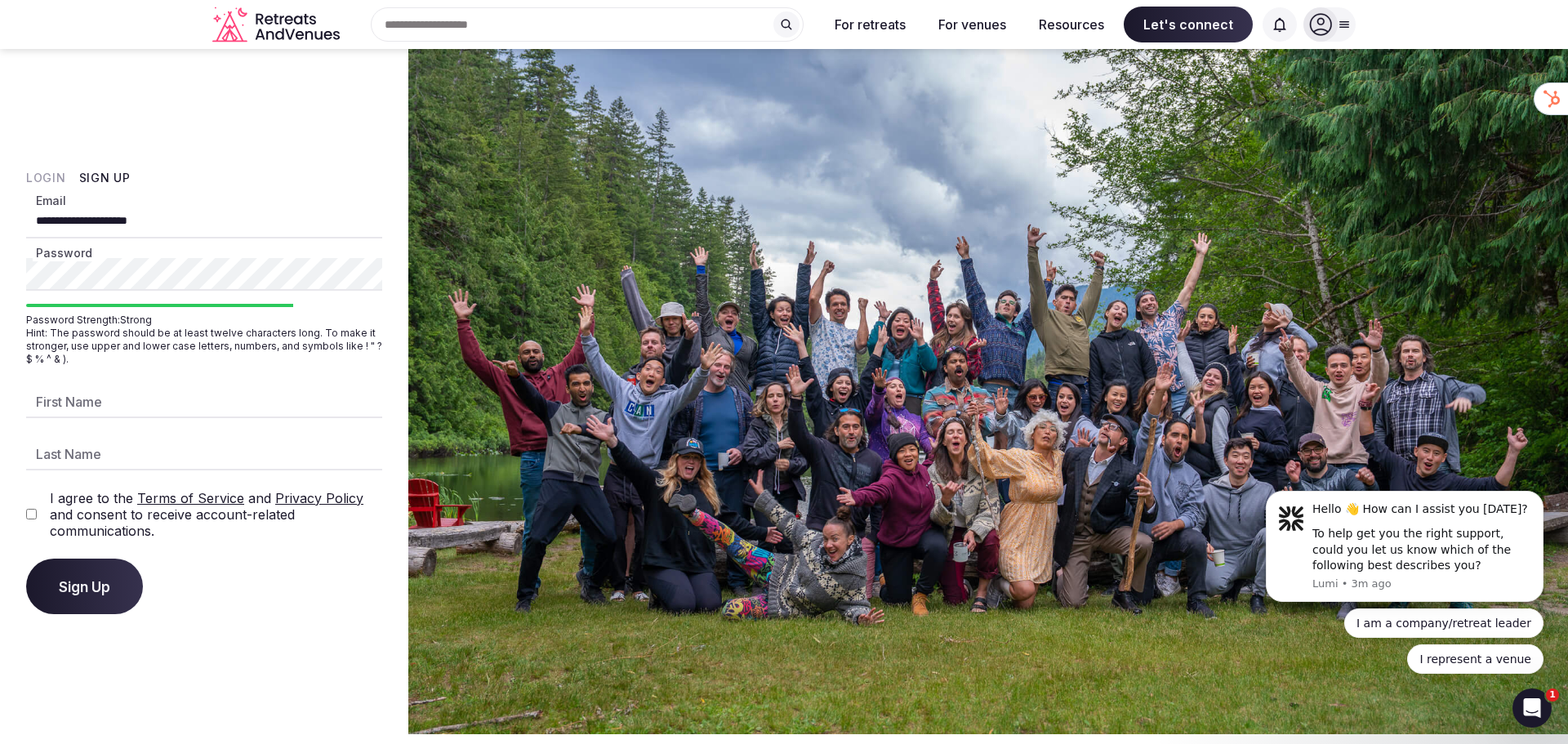
click at [853, 26] on button "For retreats" at bounding box center [870, 24] width 97 height 36
click at [285, 19] on icon "Retreats and Venues company logo" at bounding box center [278, 25] width 131 height 37
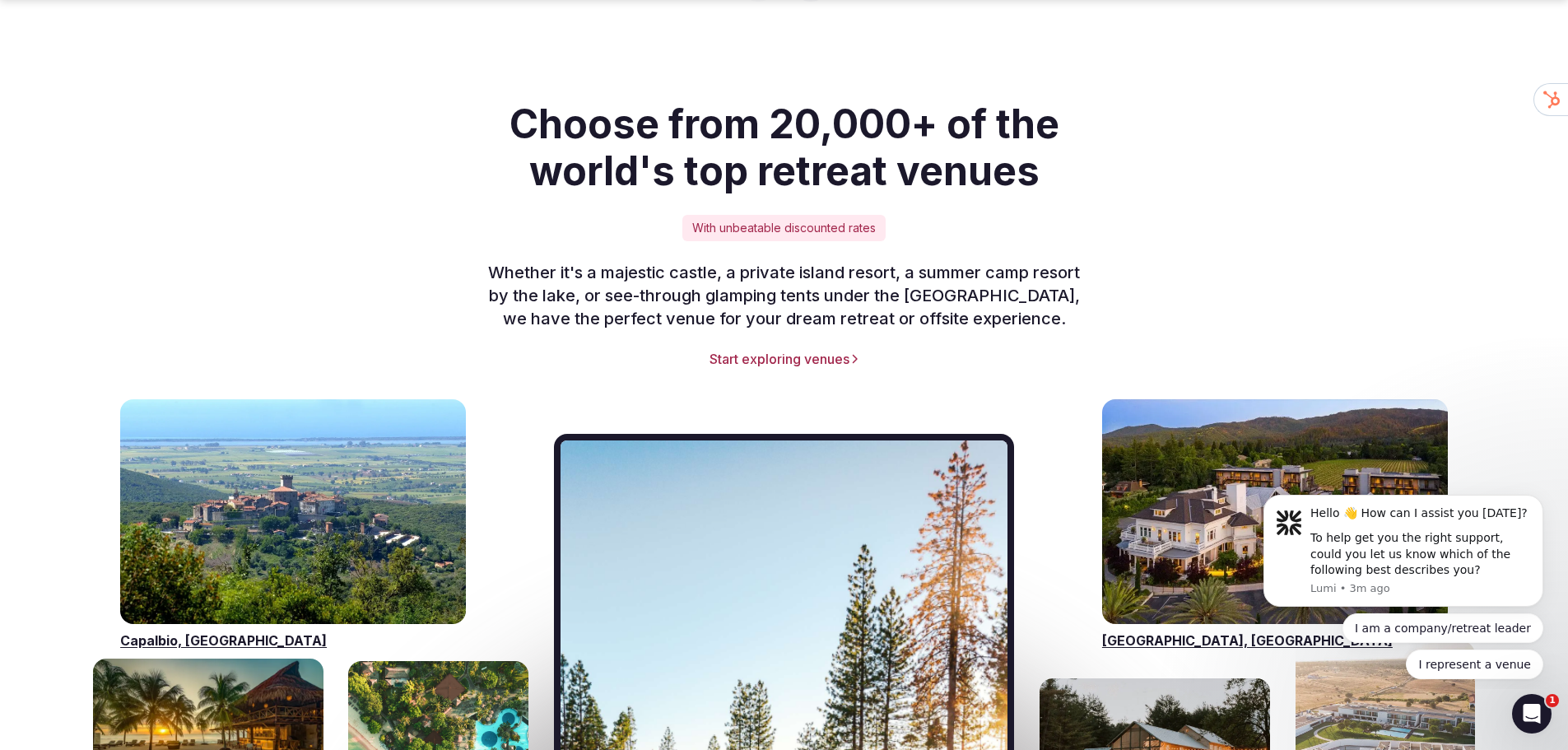
scroll to position [2333, 0]
